Goal: Information Seeking & Learning: Learn about a topic

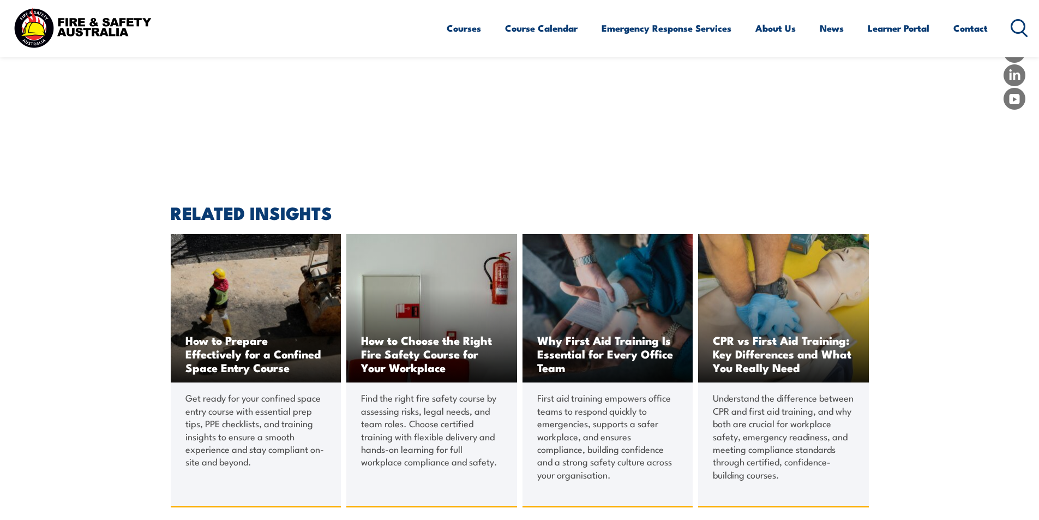
scroll to position [1418, 0]
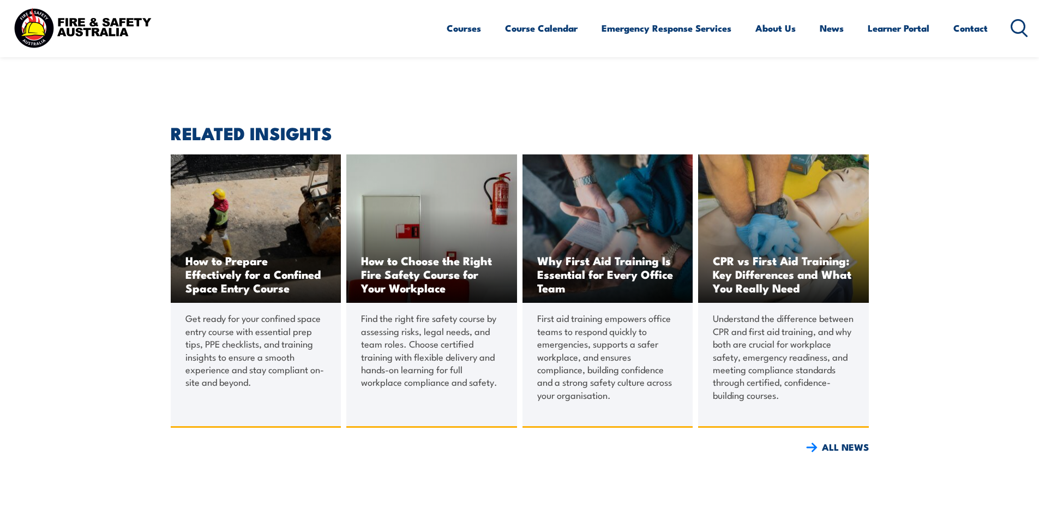
click at [403, 260] on span "How to Choose the Right Fire Safety Course for Your Workplace" at bounding box center [431, 274] width 141 height 41
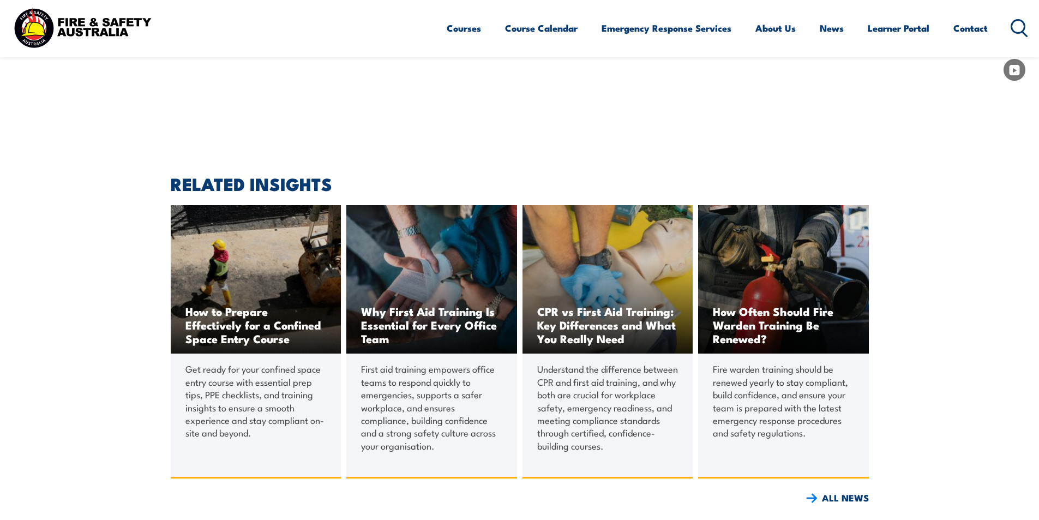
scroll to position [1690, 0]
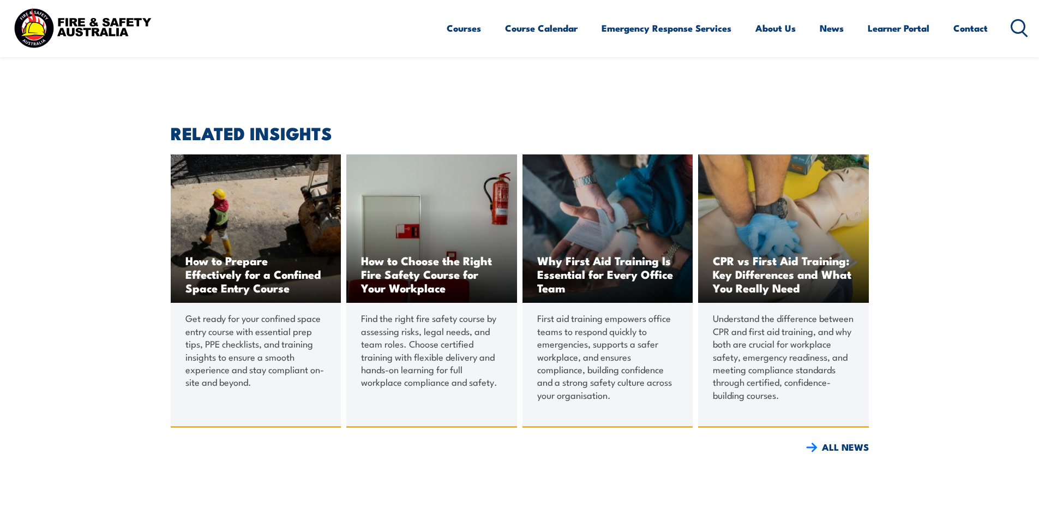
click at [465, 258] on span "How to Choose the Right Fire Safety Course for Your Workplace" at bounding box center [431, 274] width 141 height 41
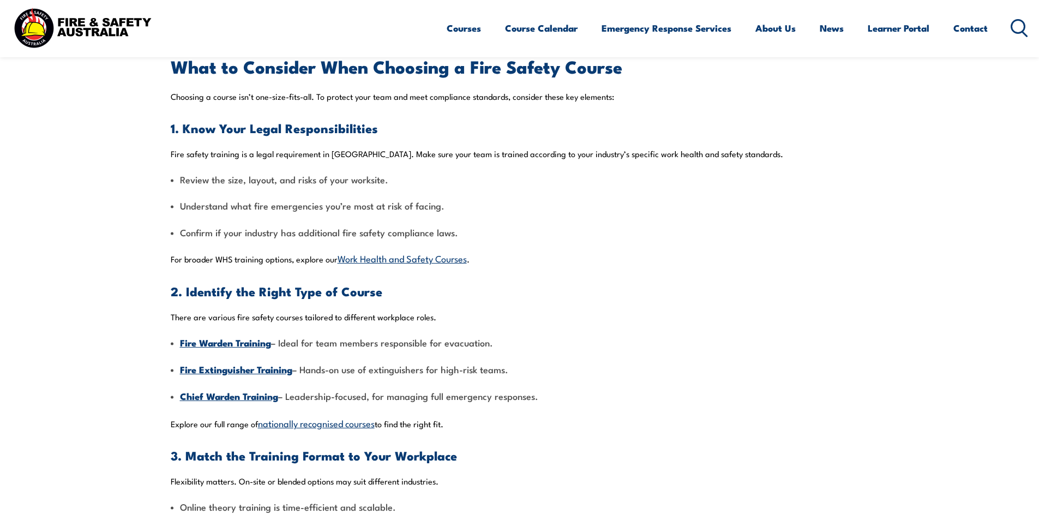
scroll to position [545, 0]
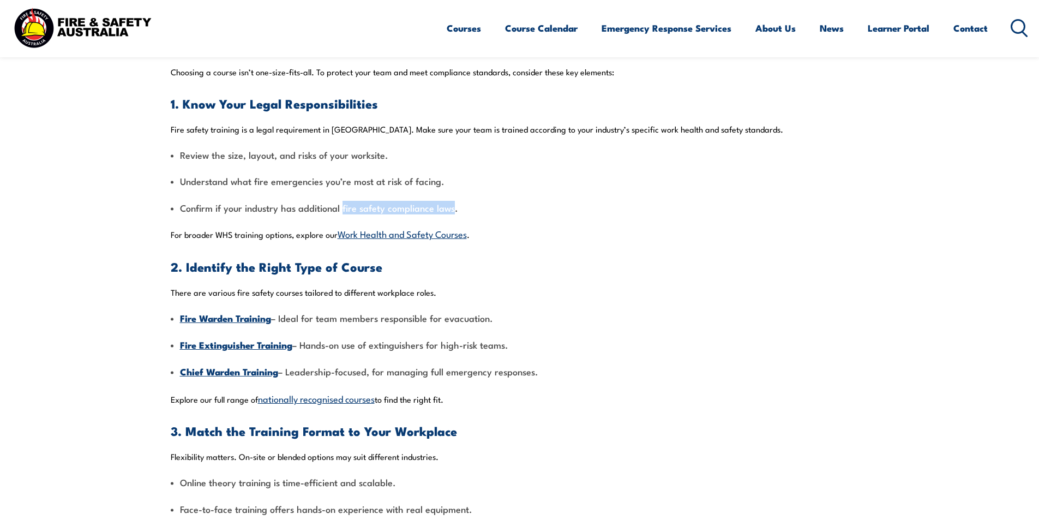
drag, startPoint x: 452, startPoint y: 210, endPoint x: 342, endPoint y: 214, distance: 109.7
click at [342, 214] on li "Confirm if your industry has additional fire safety compliance laws." at bounding box center [520, 207] width 698 height 13
copy li "fire safety compliance laws"
